Goal: Task Accomplishment & Management: Manage account settings

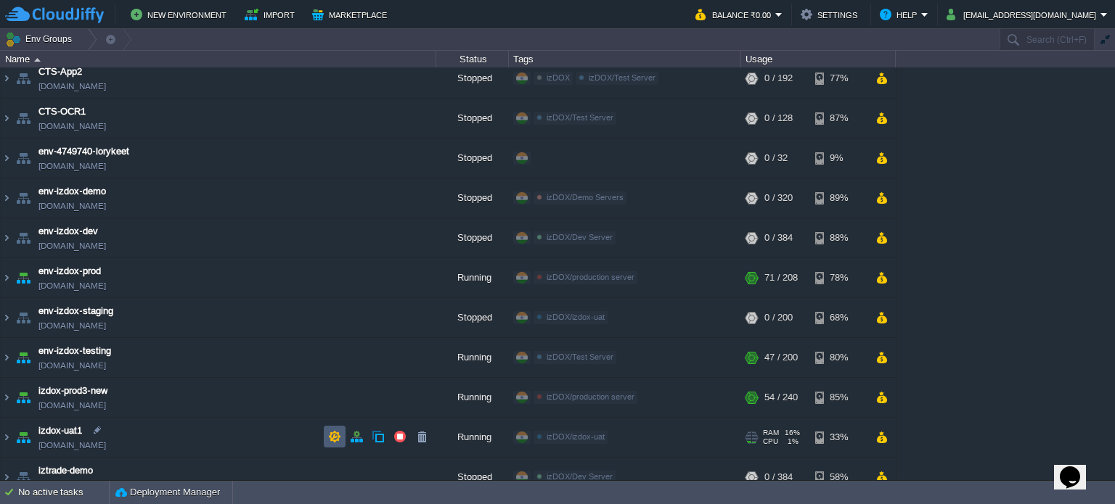
scroll to position [145, 0]
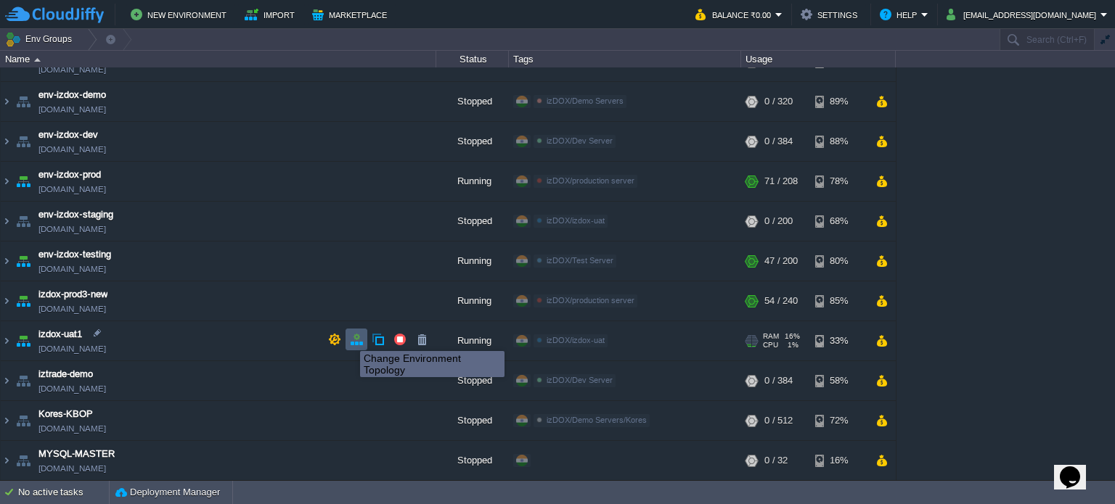
click at [350, 338] on button "button" at bounding box center [356, 339] width 13 height 13
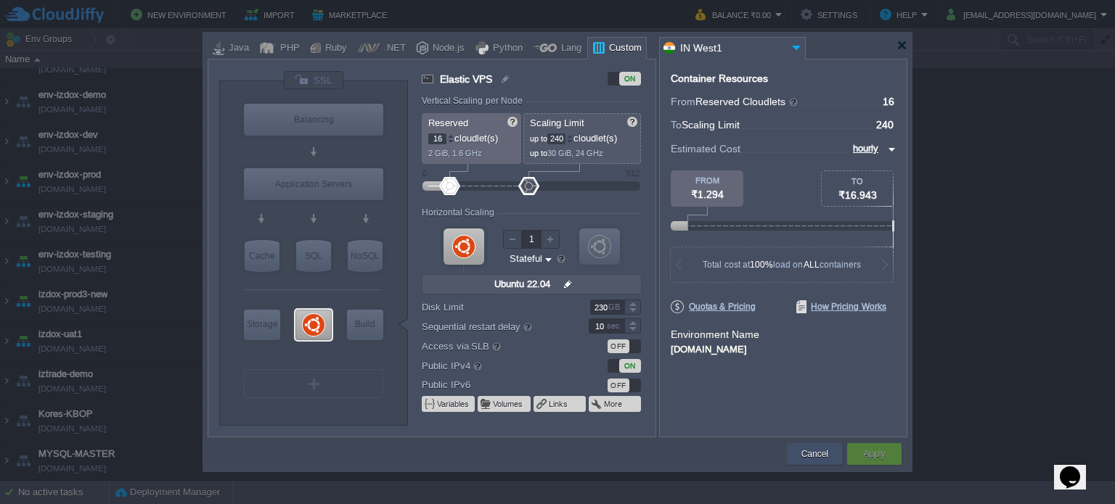
click at [825, 452] on button "Cancel" at bounding box center [814, 454] width 27 height 15
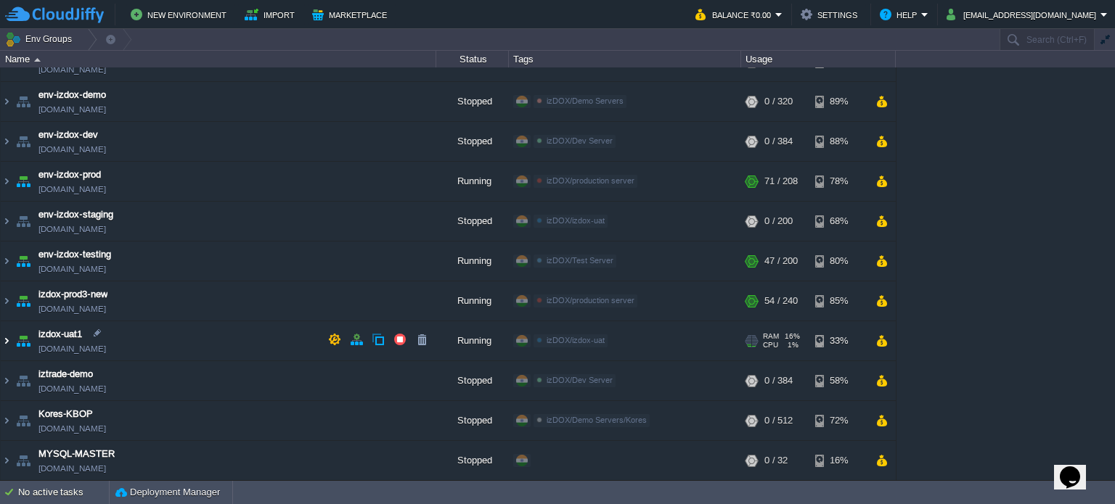
click at [9, 338] on img at bounding box center [7, 341] width 12 height 39
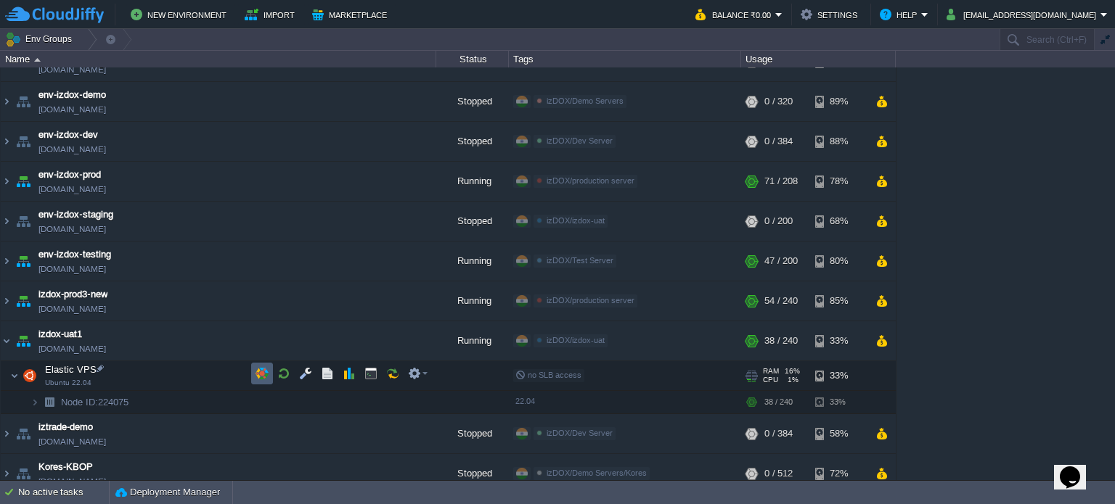
click at [264, 370] on button "button" at bounding box center [262, 373] width 13 height 13
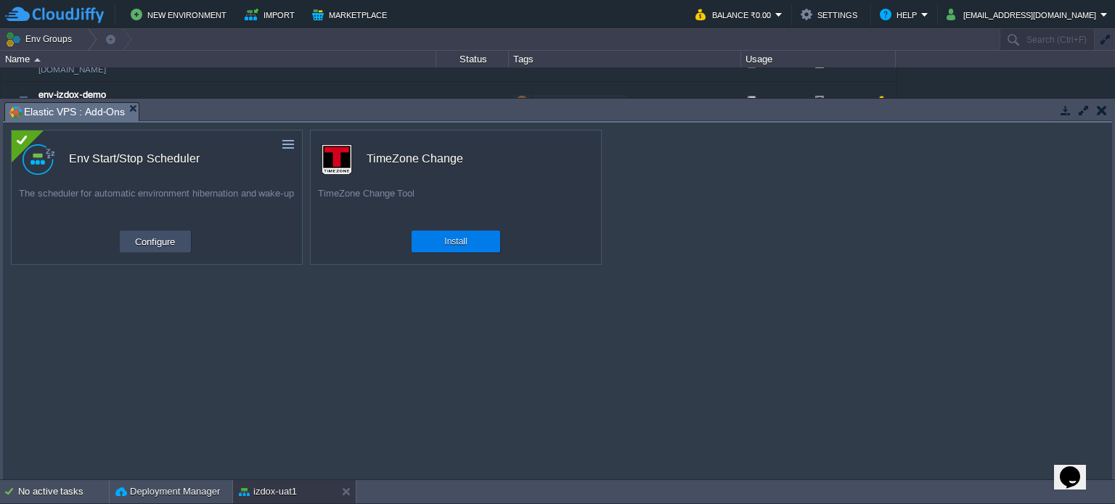
click at [157, 251] on td "Configure" at bounding box center [155, 242] width 71 height 22
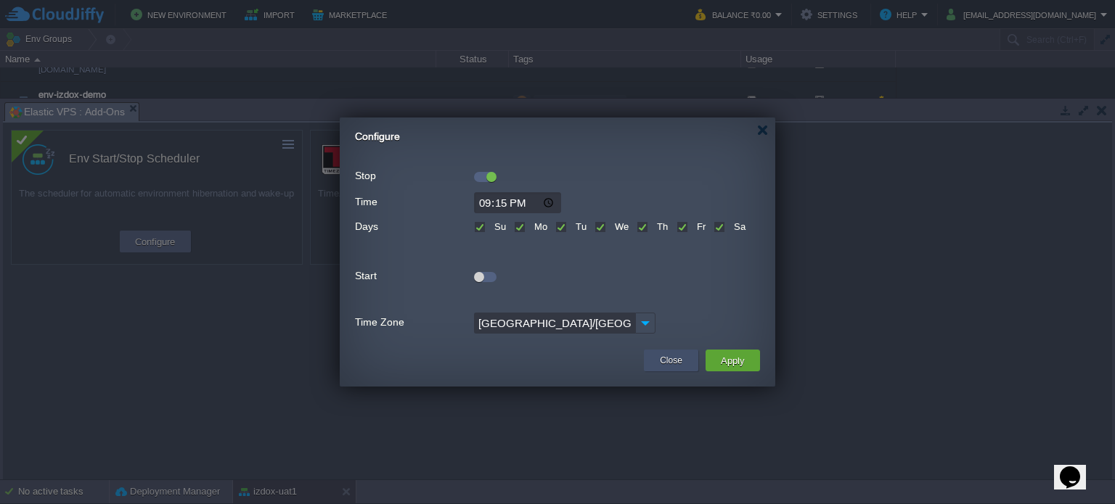
click at [677, 362] on button "Close" at bounding box center [671, 361] width 23 height 15
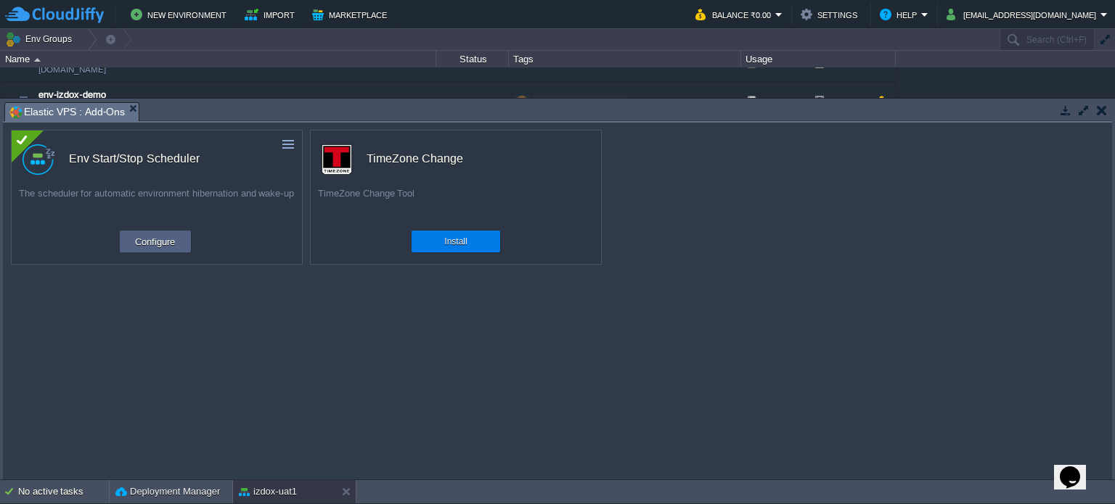
click at [1103, 111] on button "button" at bounding box center [1102, 110] width 10 height 13
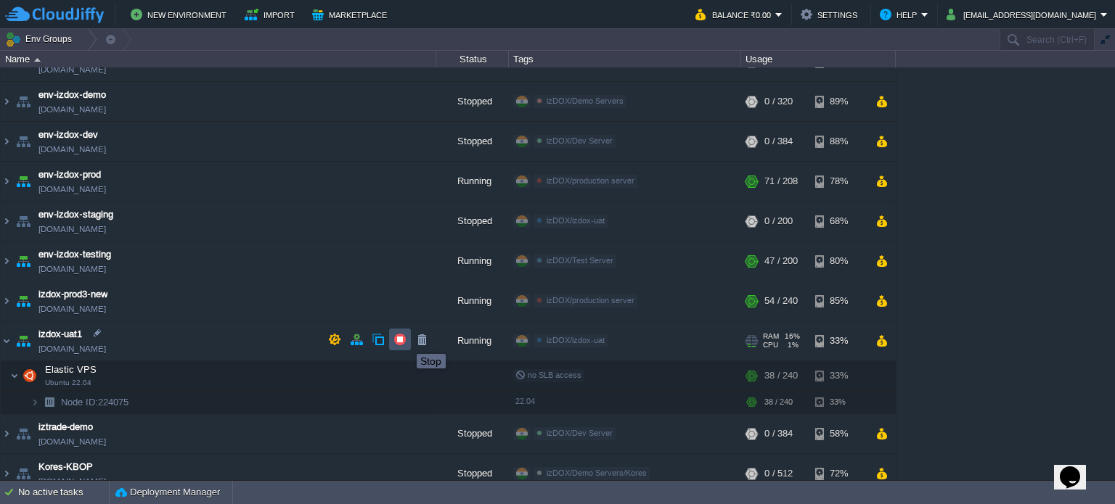
click at [395, 339] on button "button" at bounding box center [399, 339] width 13 height 13
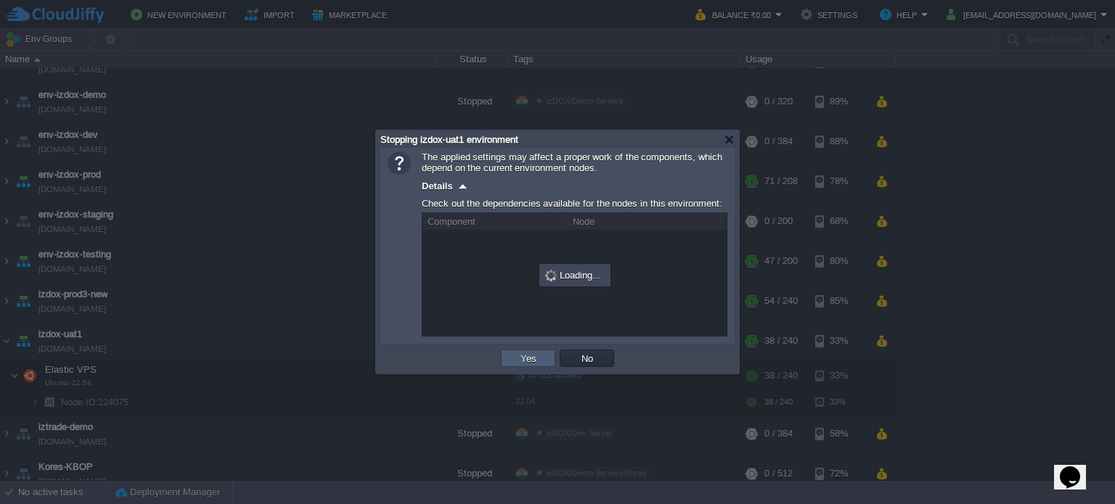
click at [527, 365] on td "Yes" at bounding box center [528, 358] width 54 height 17
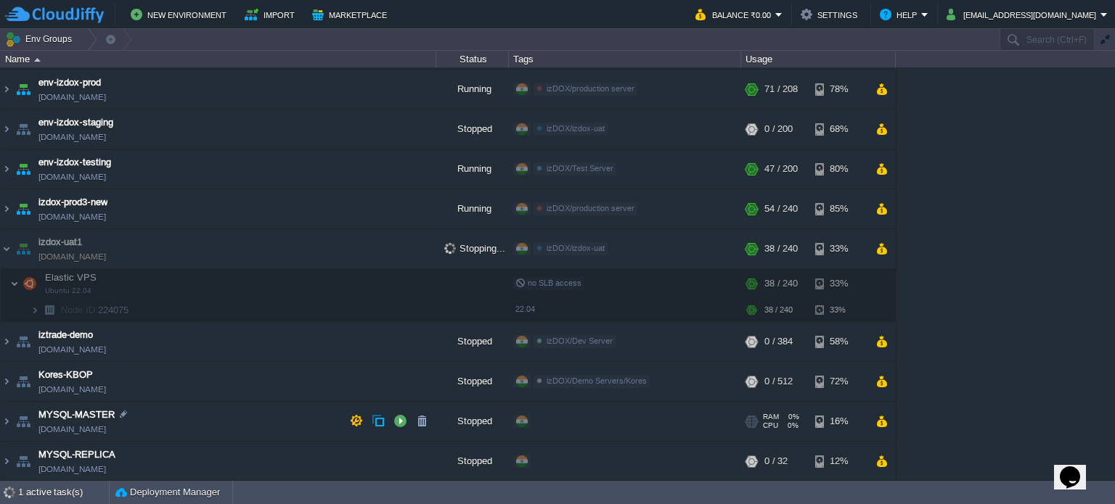
scroll to position [0, 0]
